Goal: Information Seeking & Learning: Compare options

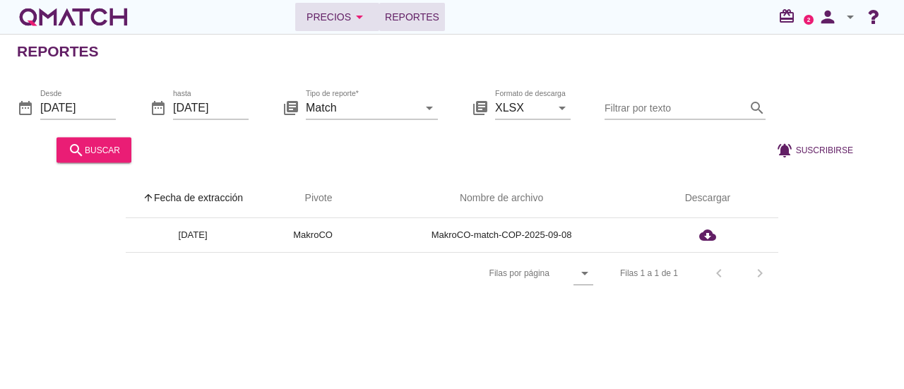
click at [323, 28] on button "Precios arrow_drop_down" at bounding box center [337, 17] width 84 height 28
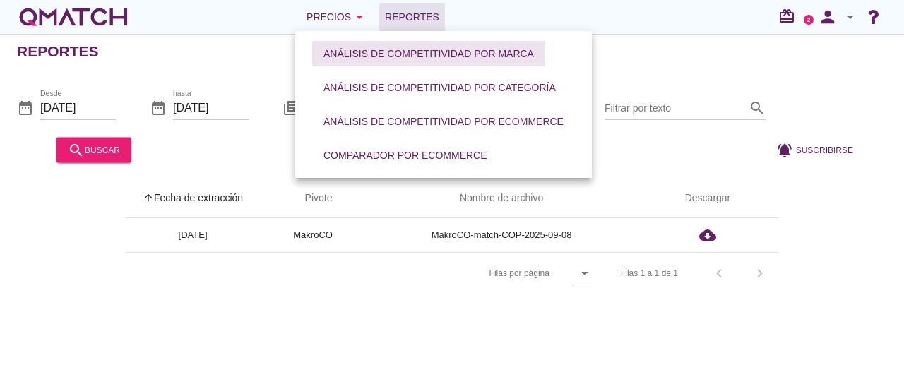
click at [425, 58] on div "Análisis de competitividad por marca" at bounding box center [429, 54] width 211 height 15
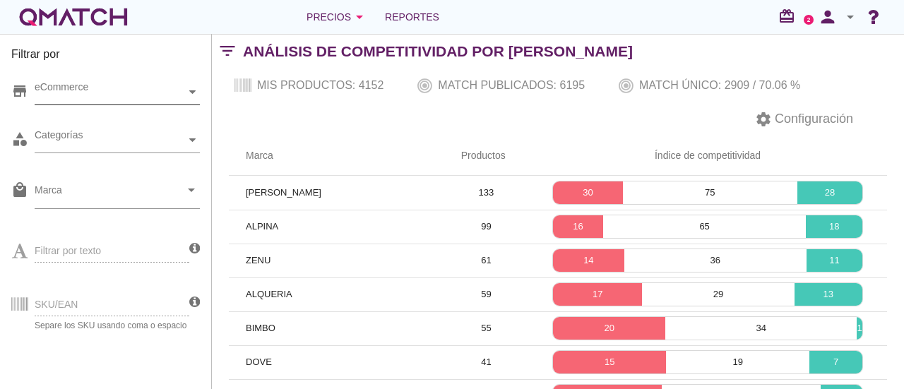
click at [171, 95] on div "eCommerce" at bounding box center [110, 92] width 151 height 15
click at [76, 126] on div "[GEOGRAPHIC_DATA]" at bounding box center [117, 118] width 165 height 26
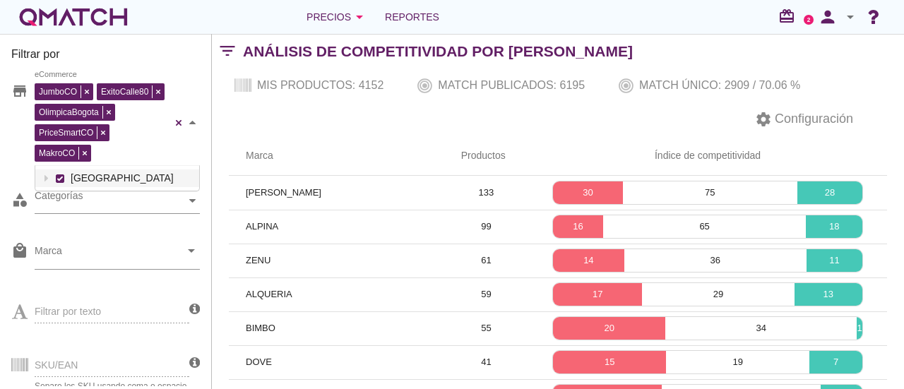
click at [90, 122] on div "JumboCO ExitoCalle80 OlimpicaBogota PriceSmartCO MakroCO eCommerce [GEOGRAPHIC_…" at bounding box center [117, 123] width 165 height 86
click at [401, 148] on th "Marca" at bounding box center [336, 156] width 215 height 40
click at [196, 246] on icon "arrow_drop_down" at bounding box center [191, 250] width 17 height 17
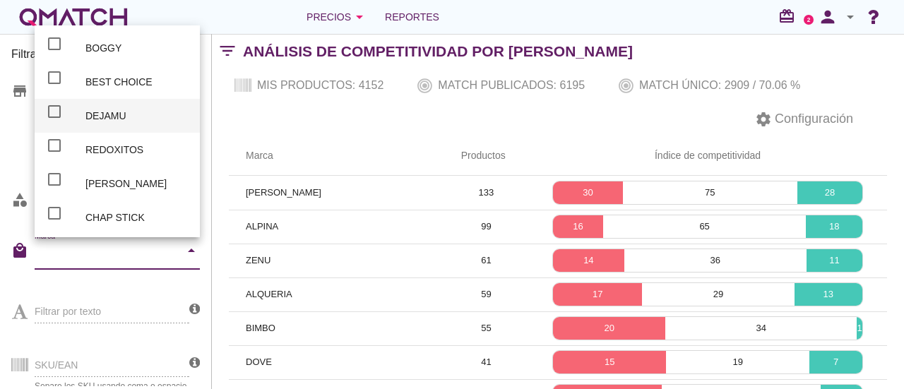
click at [122, 119] on div "DEJAMU" at bounding box center [136, 115] width 103 height 17
checkbox input "true"
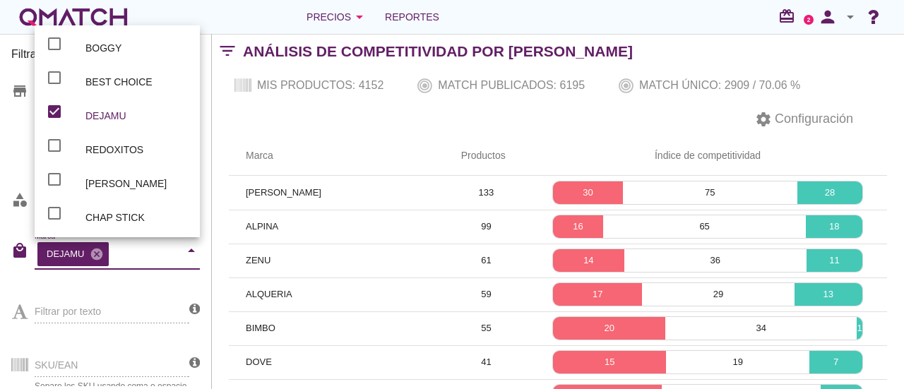
click at [410, 143] on th "Marca" at bounding box center [336, 156] width 215 height 40
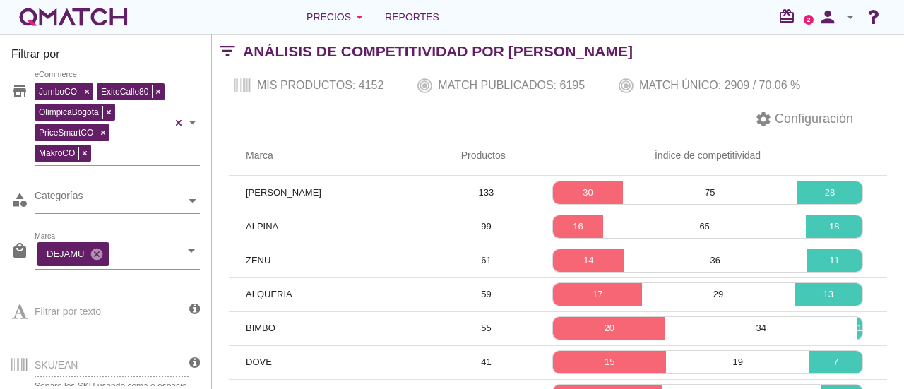
drag, startPoint x: 721, startPoint y: 87, endPoint x: 780, endPoint y: 87, distance: 58.6
click at [780, 87] on div "Mis productos: 4152 Match publicados: 6195 Match único: 2909 / 70.06 %" at bounding box center [558, 86] width 692 height 34
click at [83, 361] on div "SKU/EAN Separe los SKU usando coma o espacio" at bounding box center [100, 364] width 178 height 54
click at [90, 361] on div "SKU/EAN Separe los SKU usando coma o espacio" at bounding box center [100, 364] width 178 height 54
click at [160, 369] on div "SKU/EAN Separe los SKU usando coma o espacio" at bounding box center [100, 364] width 178 height 54
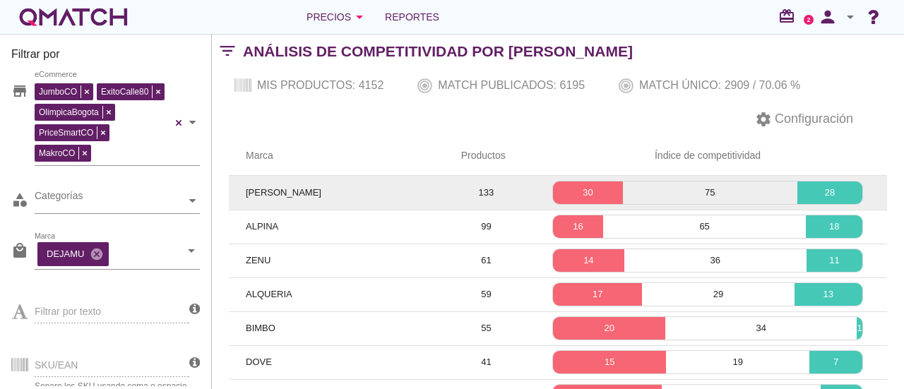
click at [289, 191] on td "[PERSON_NAME]" at bounding box center [336, 193] width 215 height 34
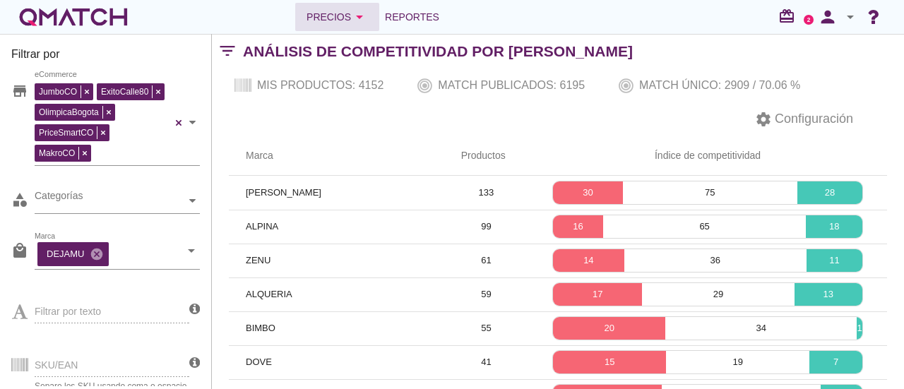
click at [329, 23] on div "Precios arrow_drop_down" at bounding box center [337, 16] width 61 height 17
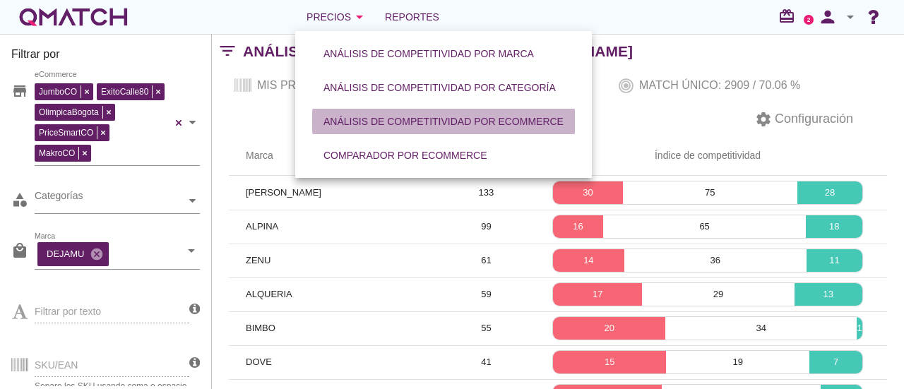
click at [418, 124] on div "Análisis de competitividad por eCommerce" at bounding box center [444, 121] width 240 height 15
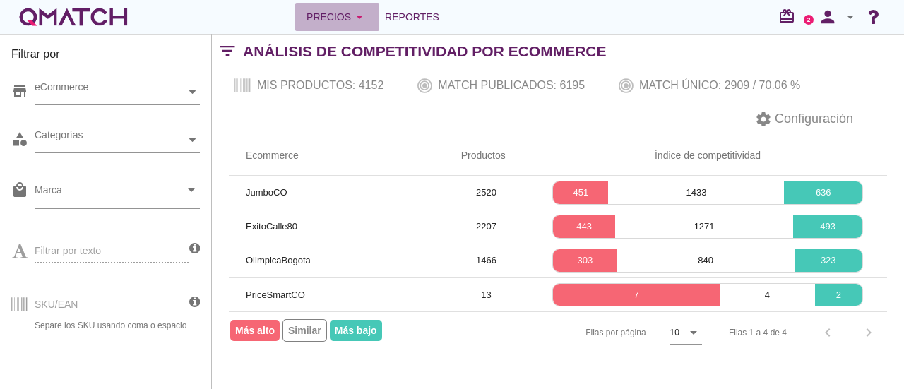
click at [357, 15] on icon "arrow_drop_down" at bounding box center [359, 16] width 17 height 17
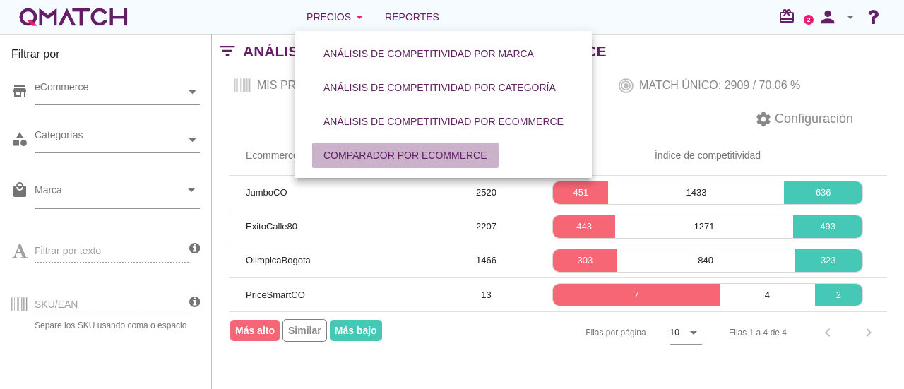
click at [366, 156] on div "Comparador por eCommerce" at bounding box center [406, 155] width 164 height 15
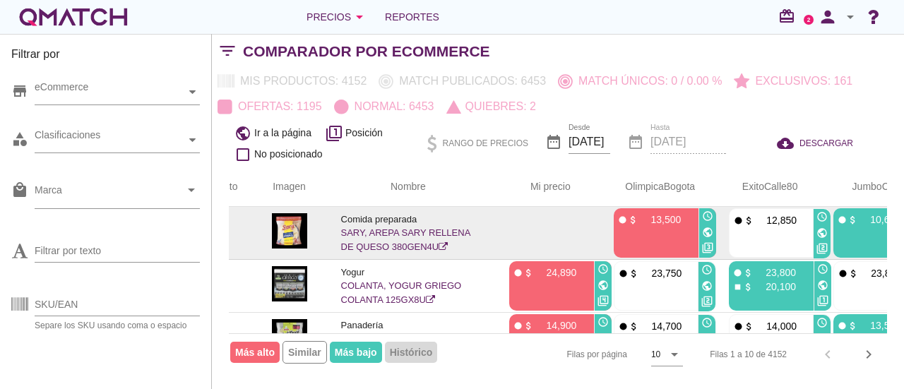
scroll to position [0, 120]
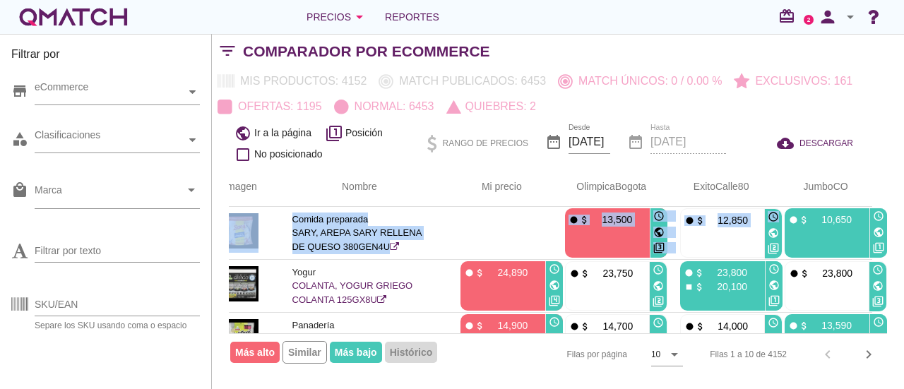
drag, startPoint x: 886, startPoint y: 224, endPoint x: 880, endPoint y: 205, distance: 20.1
click at [880, 205] on div "Id de producto Imagen Nombre arrow_upward Mi precio arrow_upward OlimpicaBogota…" at bounding box center [558, 250] width 658 height 166
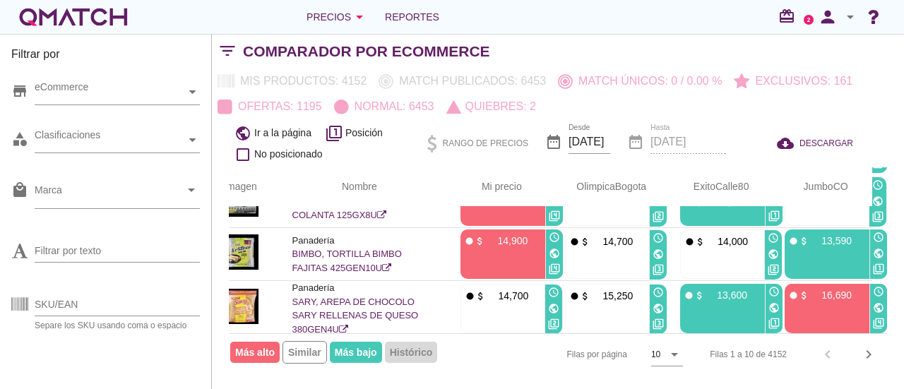
scroll to position [85, 0]
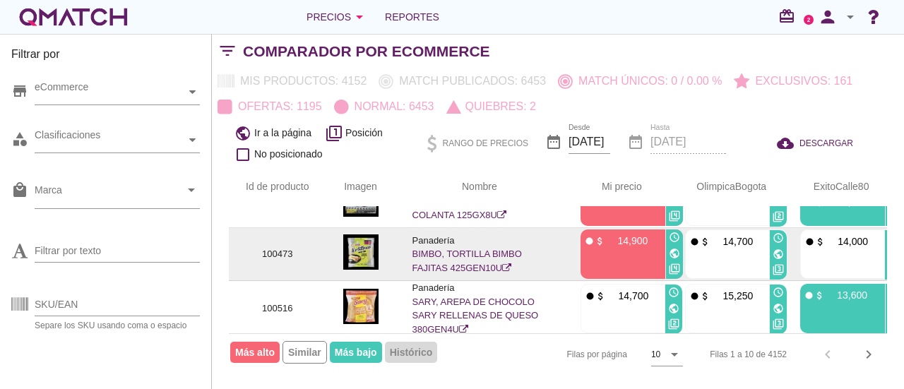
click at [887, 232] on div "access_time" at bounding box center [893, 238] width 17 height 16
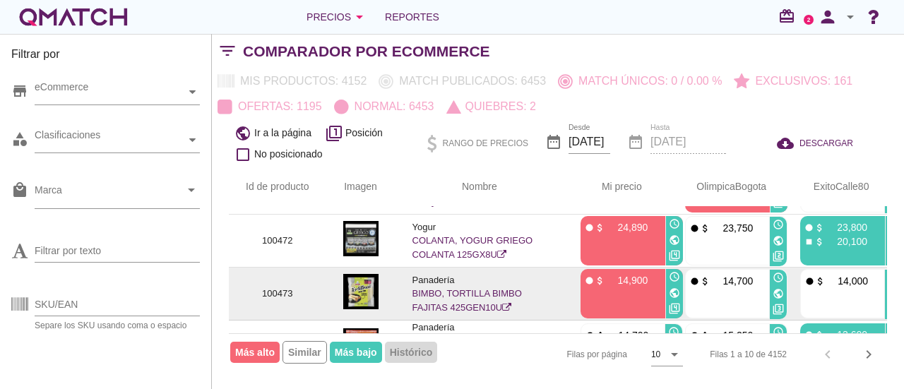
scroll to position [28, 0]
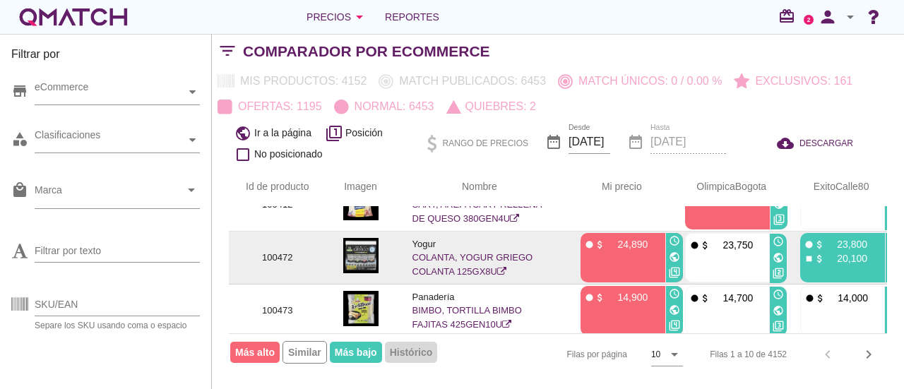
click at [296, 269] on td "100472" at bounding box center [277, 258] width 97 height 53
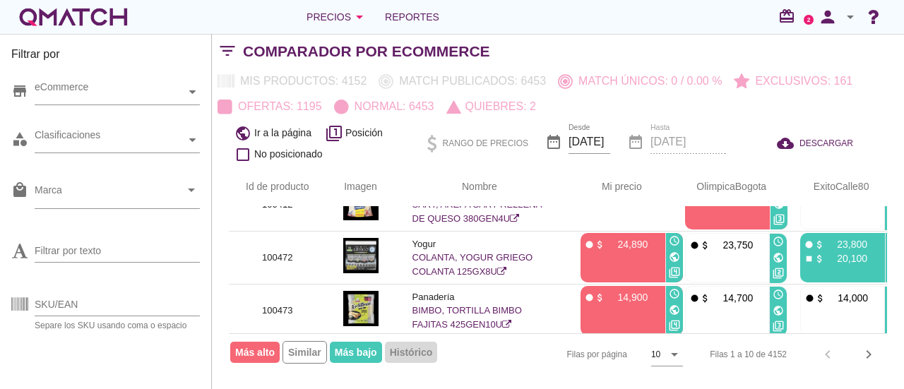
scroll to position [28, 120]
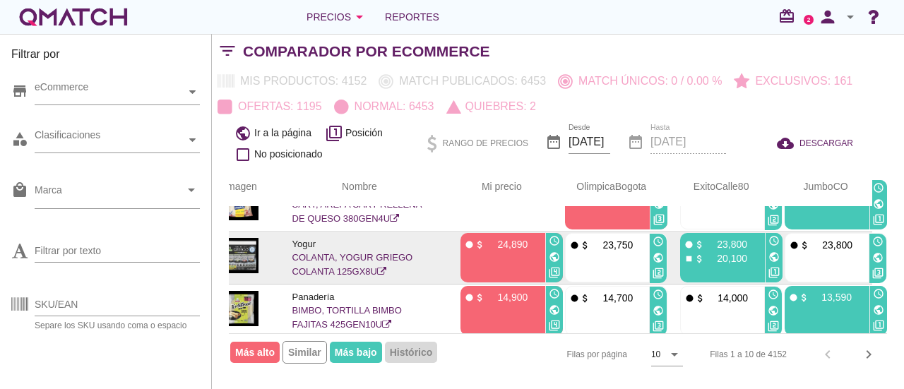
drag, startPoint x: 579, startPoint y: 243, endPoint x: 640, endPoint y: 238, distance: 61.7
click at [640, 238] on div "fiber_manual_record attach_money 23,750" at bounding box center [606, 244] width 75 height 14
drag, startPoint x: 707, startPoint y: 244, endPoint x: 755, endPoint y: 244, distance: 47.3
click at [755, 244] on div "fiber_manual_record attach_money 23,800" at bounding box center [721, 244] width 75 height 14
drag, startPoint x: 714, startPoint y: 259, endPoint x: 752, endPoint y: 256, distance: 38.2
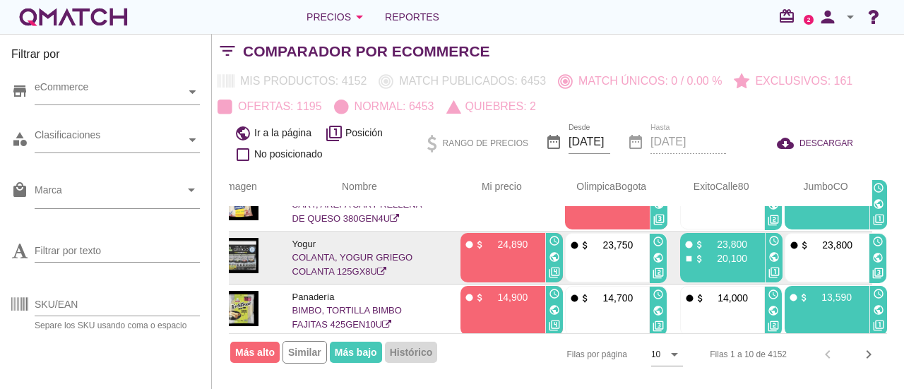
click at [752, 256] on div "stop attach_money 20,100" at bounding box center [721, 258] width 75 height 14
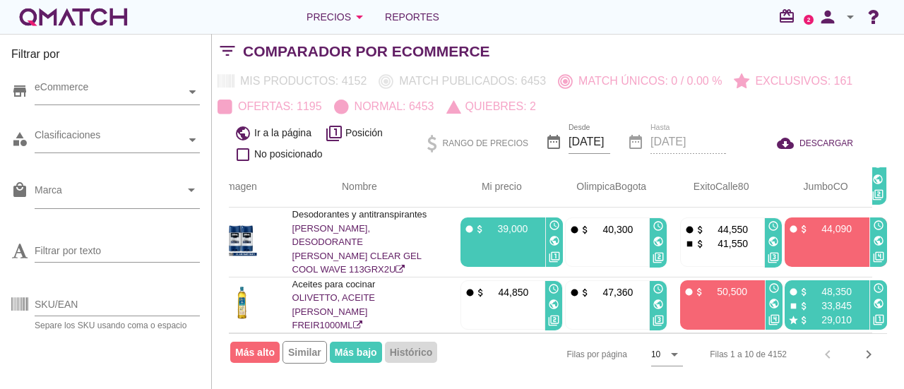
scroll to position [283, 120]
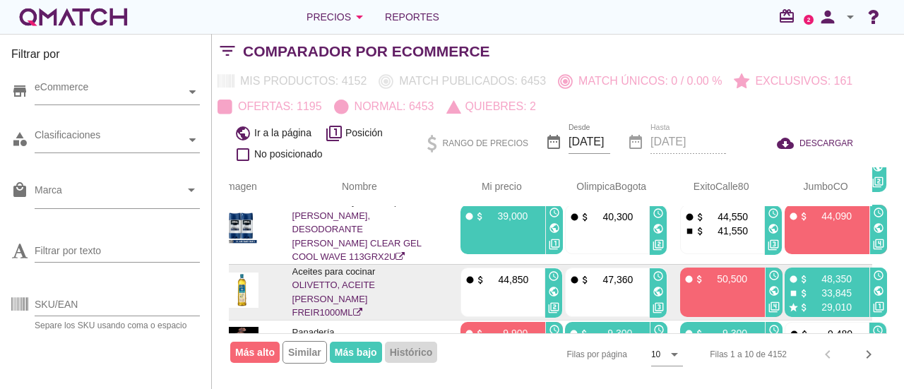
click at [362, 308] on icon at bounding box center [357, 312] width 9 height 9
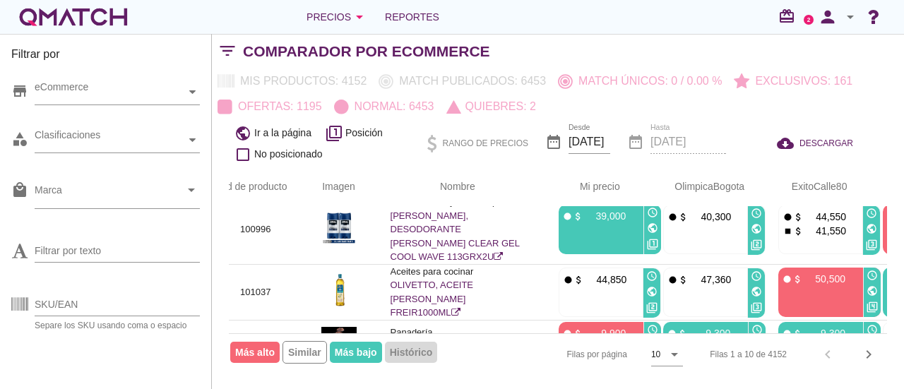
scroll to position [283, 0]
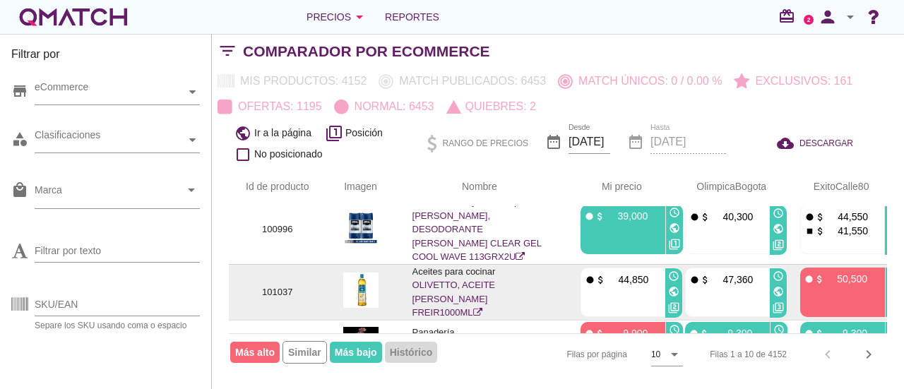
click at [284, 285] on p "101037" at bounding box center [278, 292] width 64 height 14
copy p "101037"
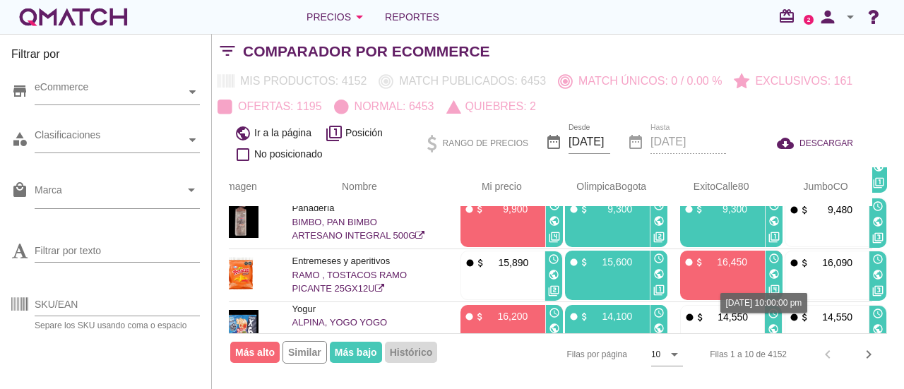
scroll to position [425, 120]
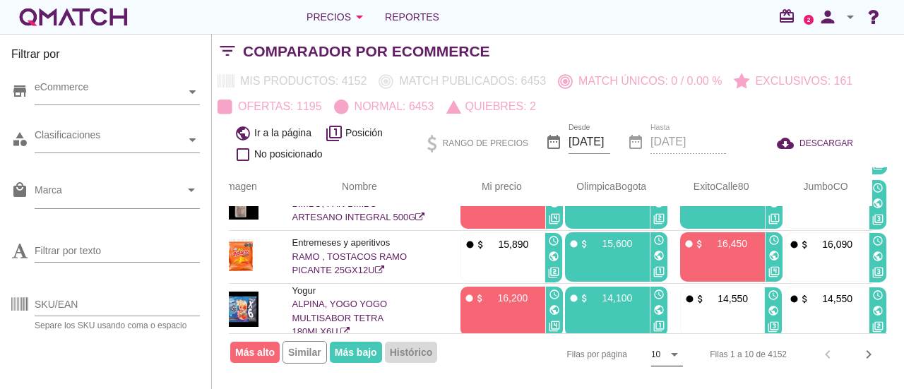
click at [673, 357] on icon "arrow_drop_down" at bounding box center [674, 354] width 17 height 17
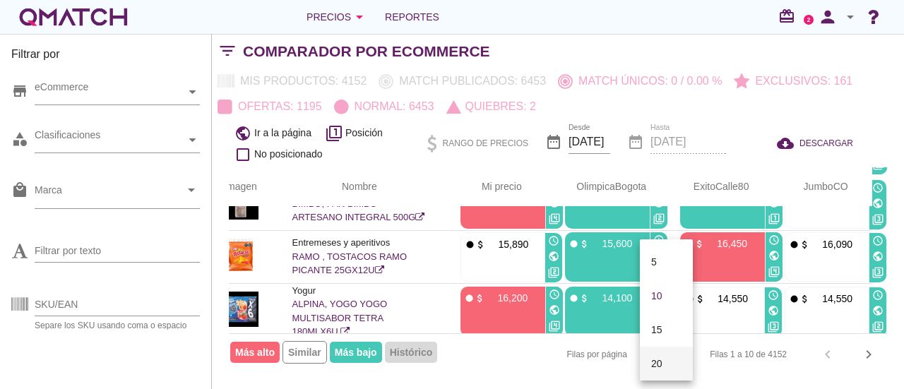
click at [661, 362] on div "20" at bounding box center [666, 363] width 30 height 17
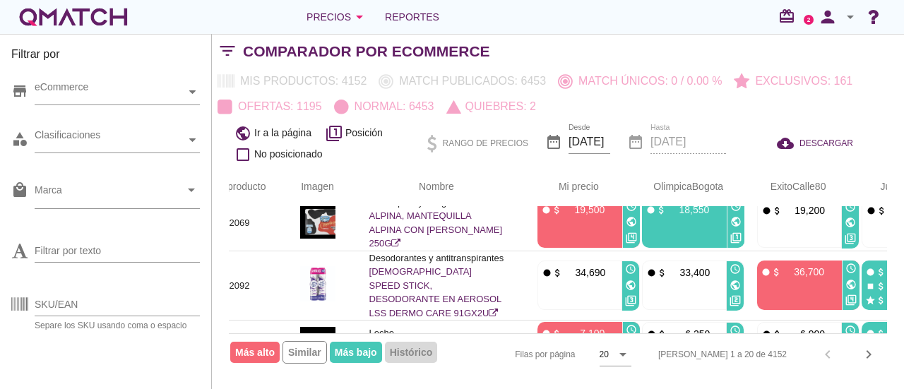
scroll to position [678, 0]
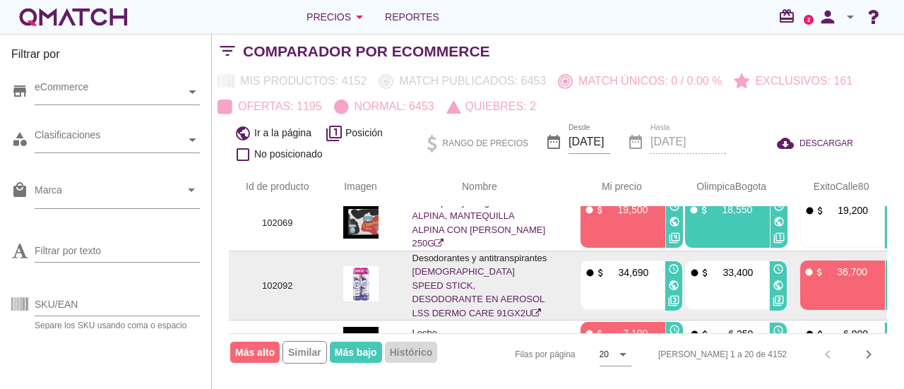
click at [276, 279] on p "102092" at bounding box center [278, 286] width 64 height 14
copy p "102092"
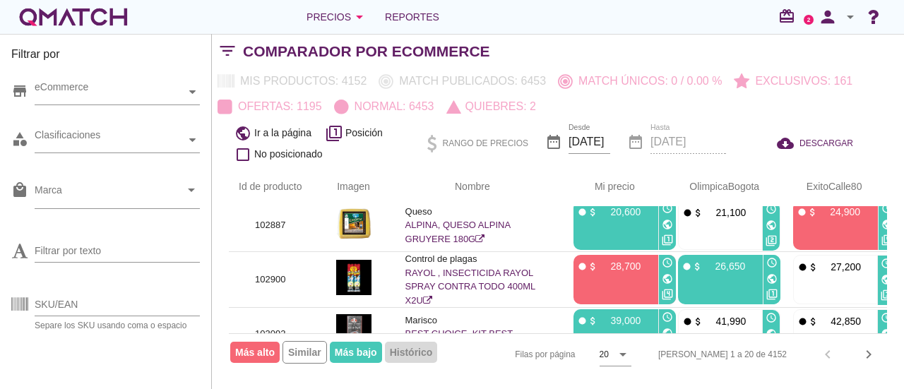
scroll to position [959, 0]
